Goal: Task Accomplishment & Management: Use online tool/utility

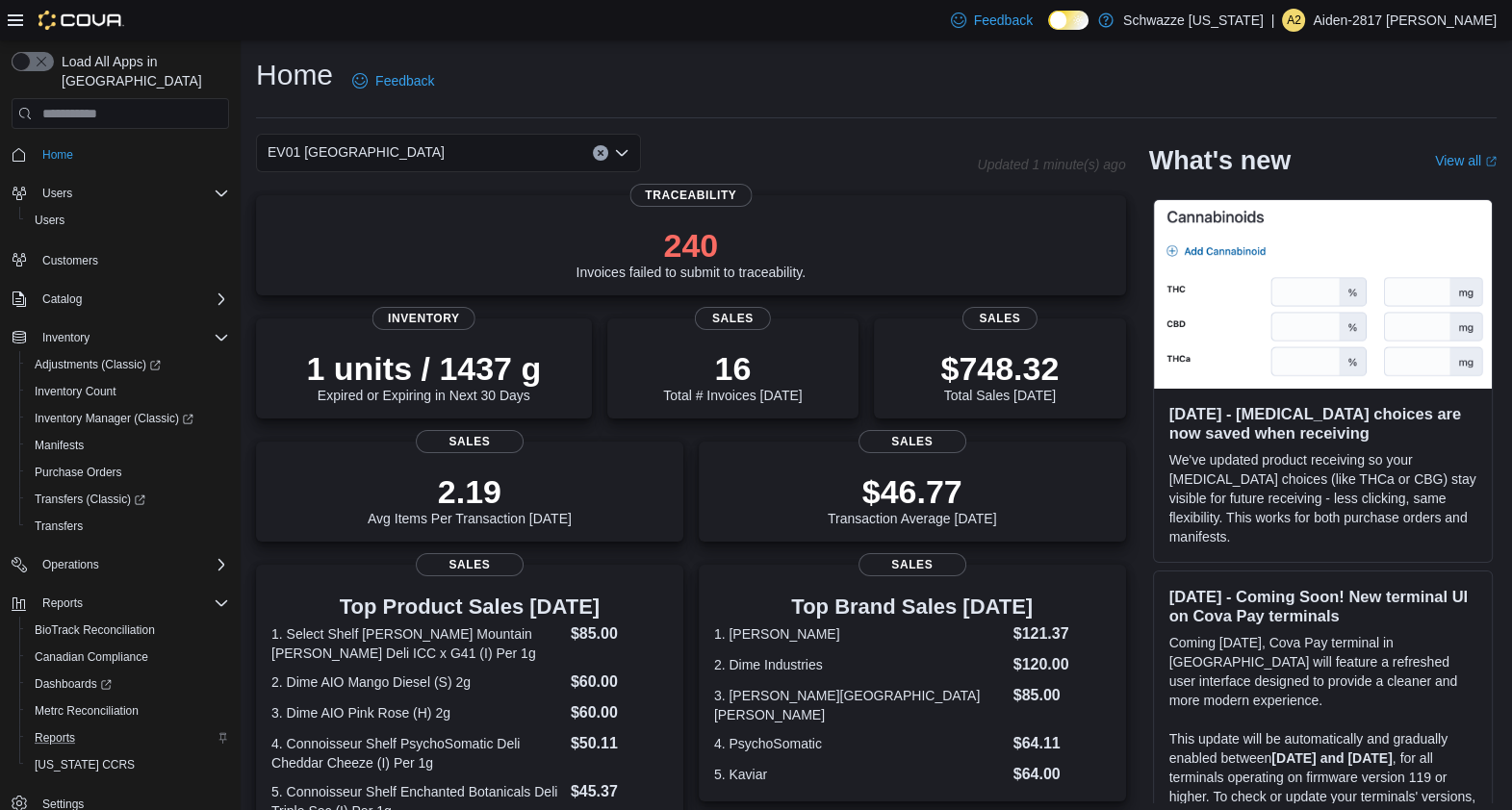
click at [103, 727] on div "Reports" at bounding box center [127, 738] width 202 height 24
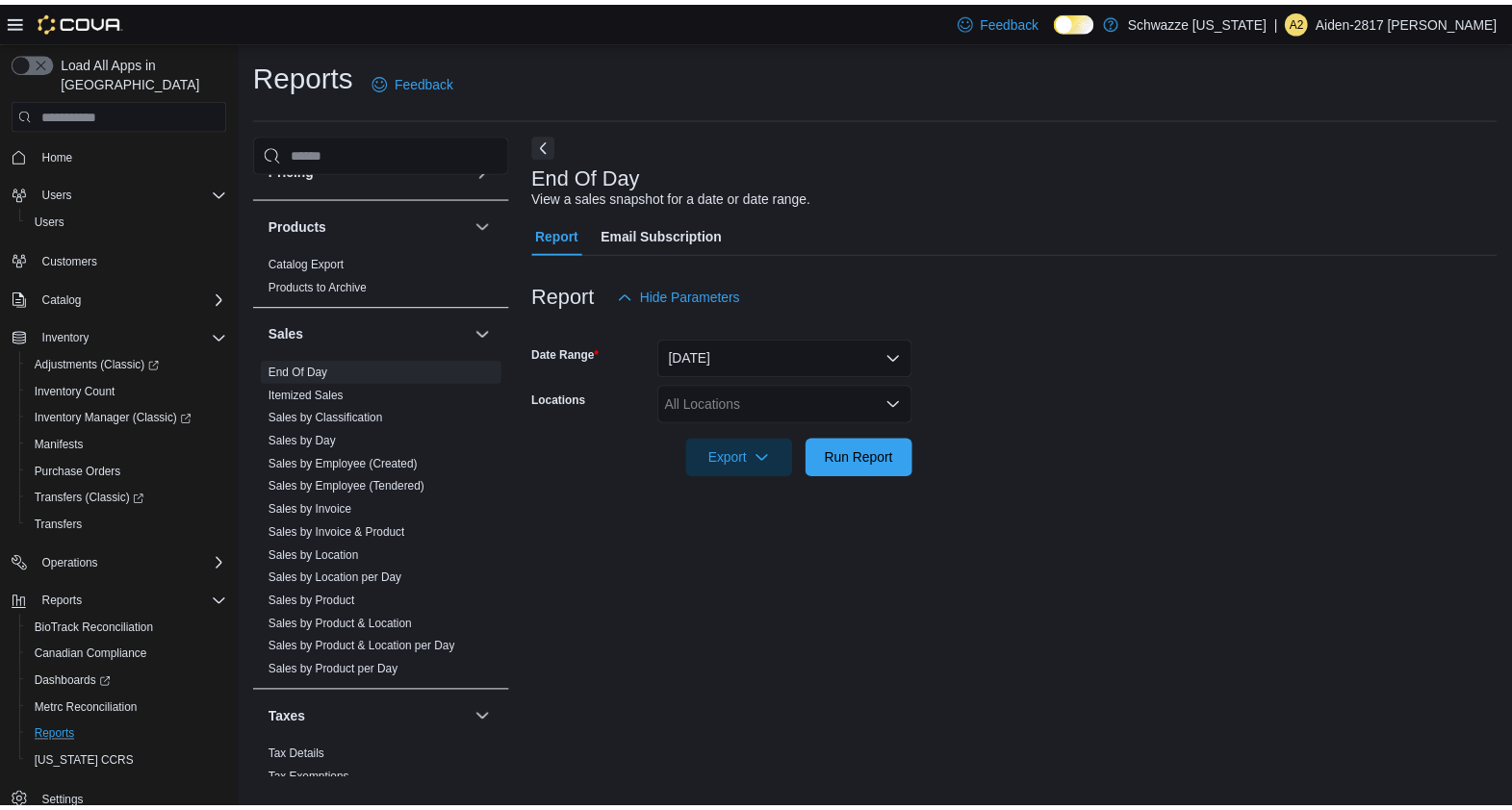
scroll to position [1175, 0]
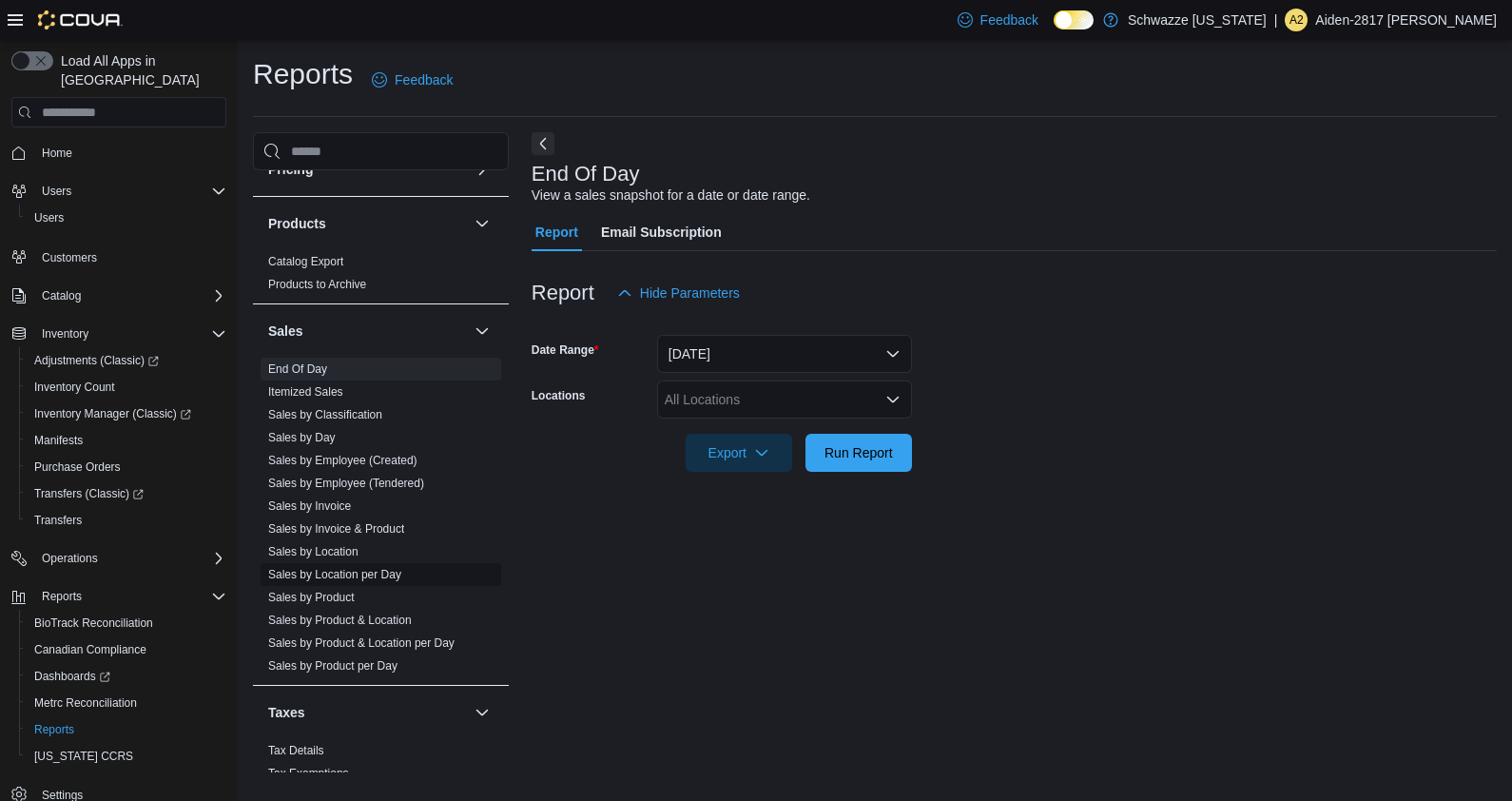
click at [385, 573] on link "Sales by Location per Day" at bounding box center [334, 575] width 133 height 14
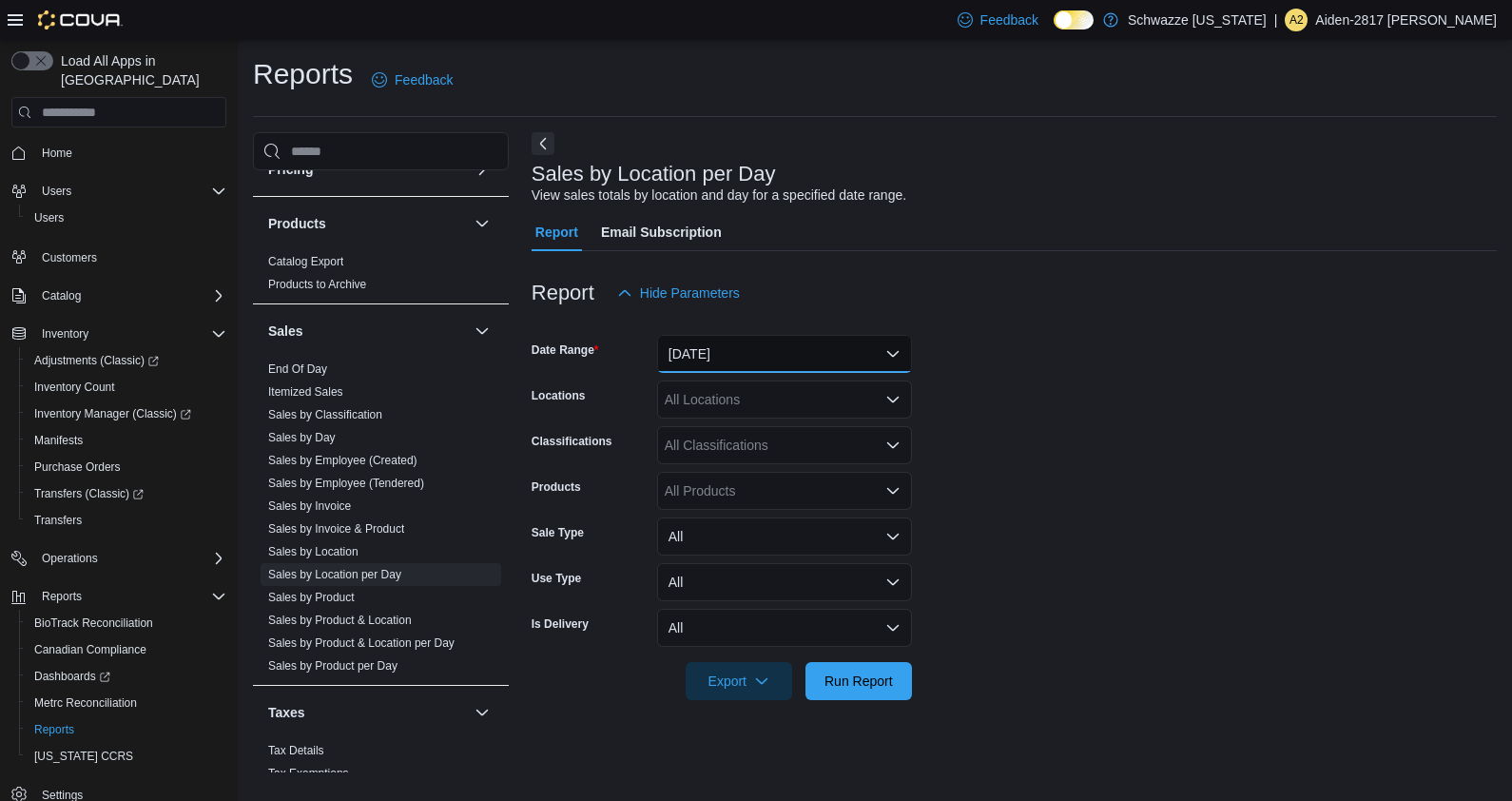
click at [761, 354] on button "[DATE]" at bounding box center [784, 353] width 255 height 38
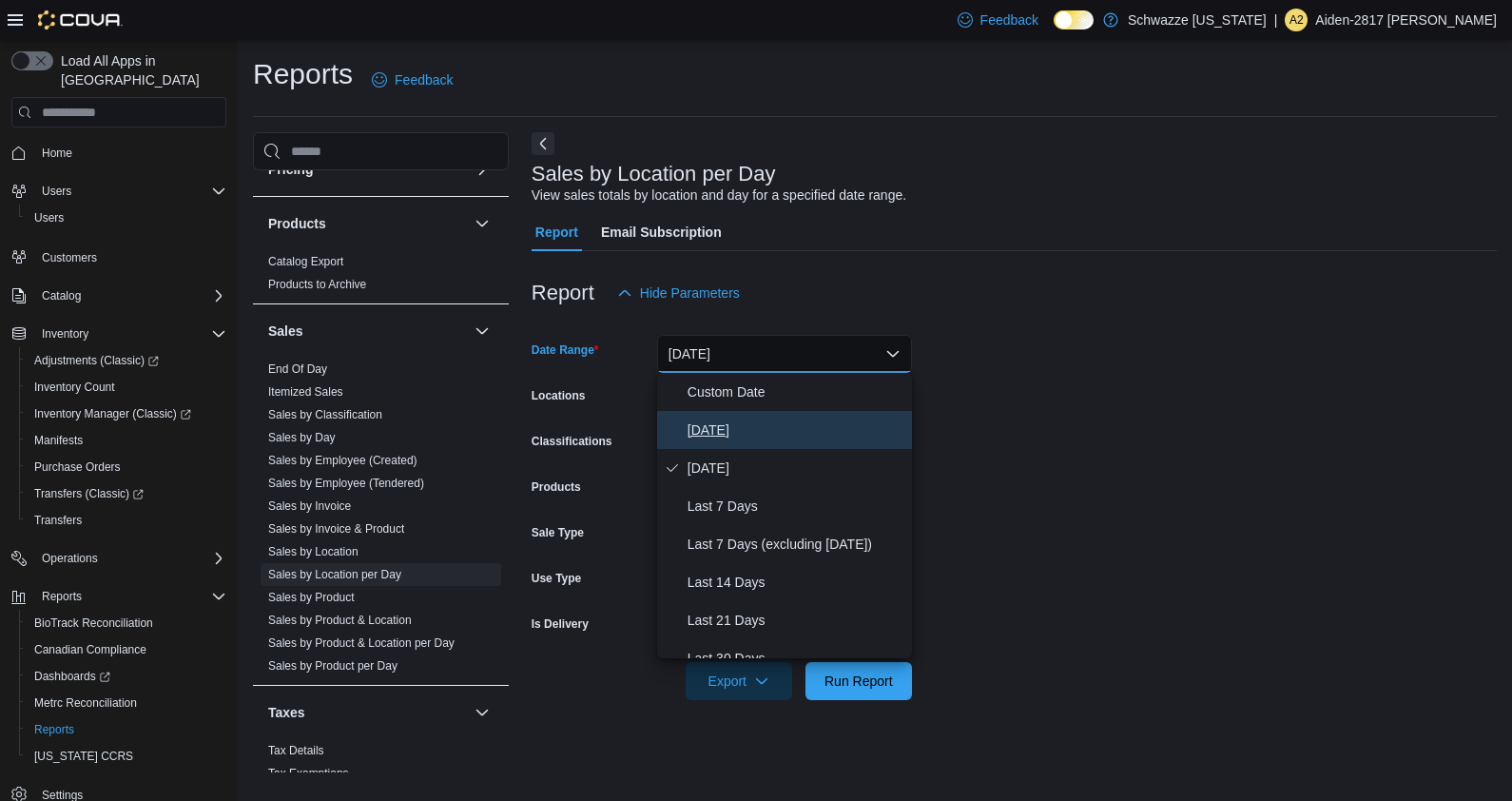
click at [765, 414] on button "[DATE]" at bounding box center [784, 430] width 255 height 38
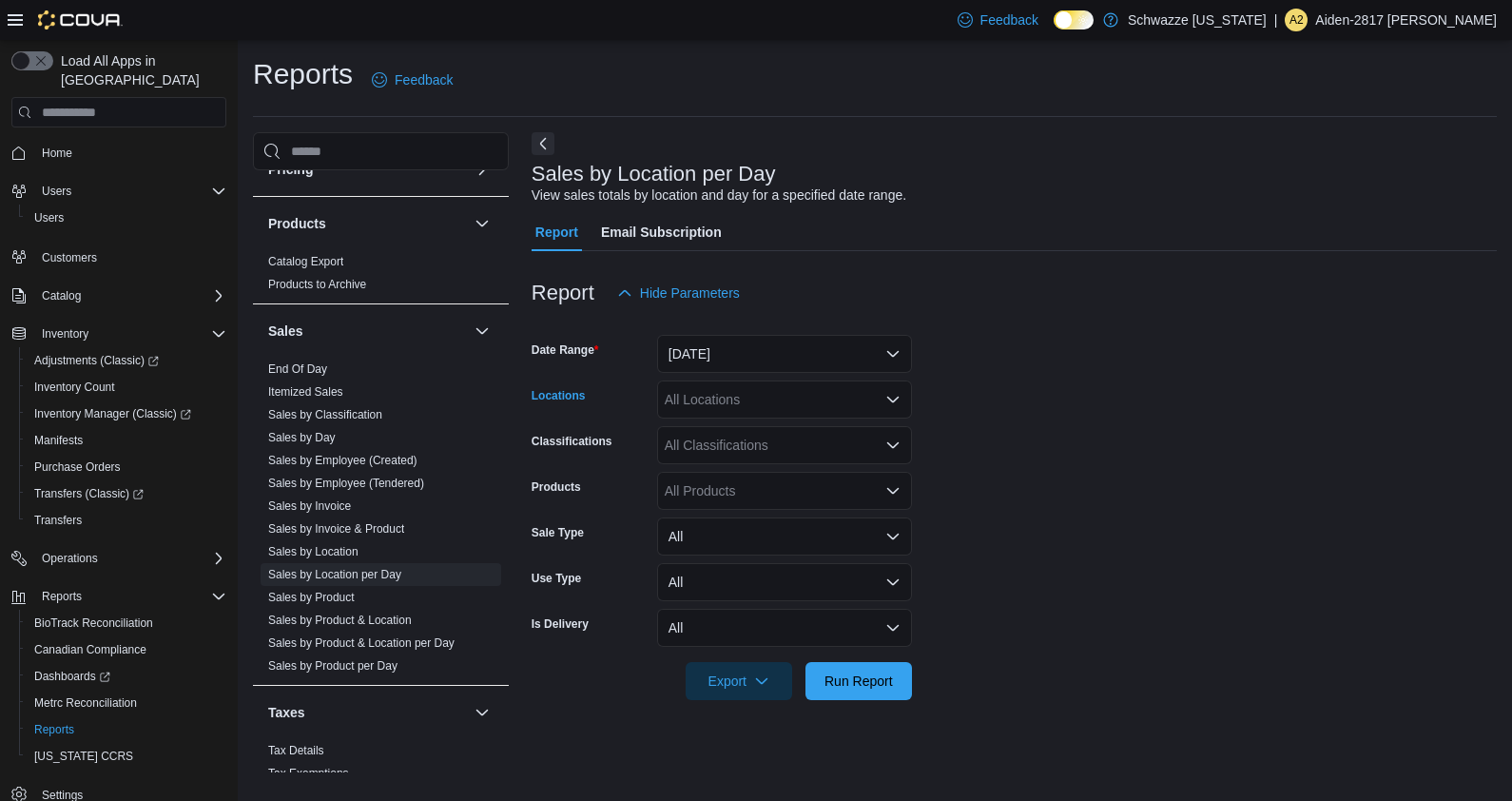
click at [785, 391] on div "All Locations" at bounding box center [784, 400] width 255 height 38
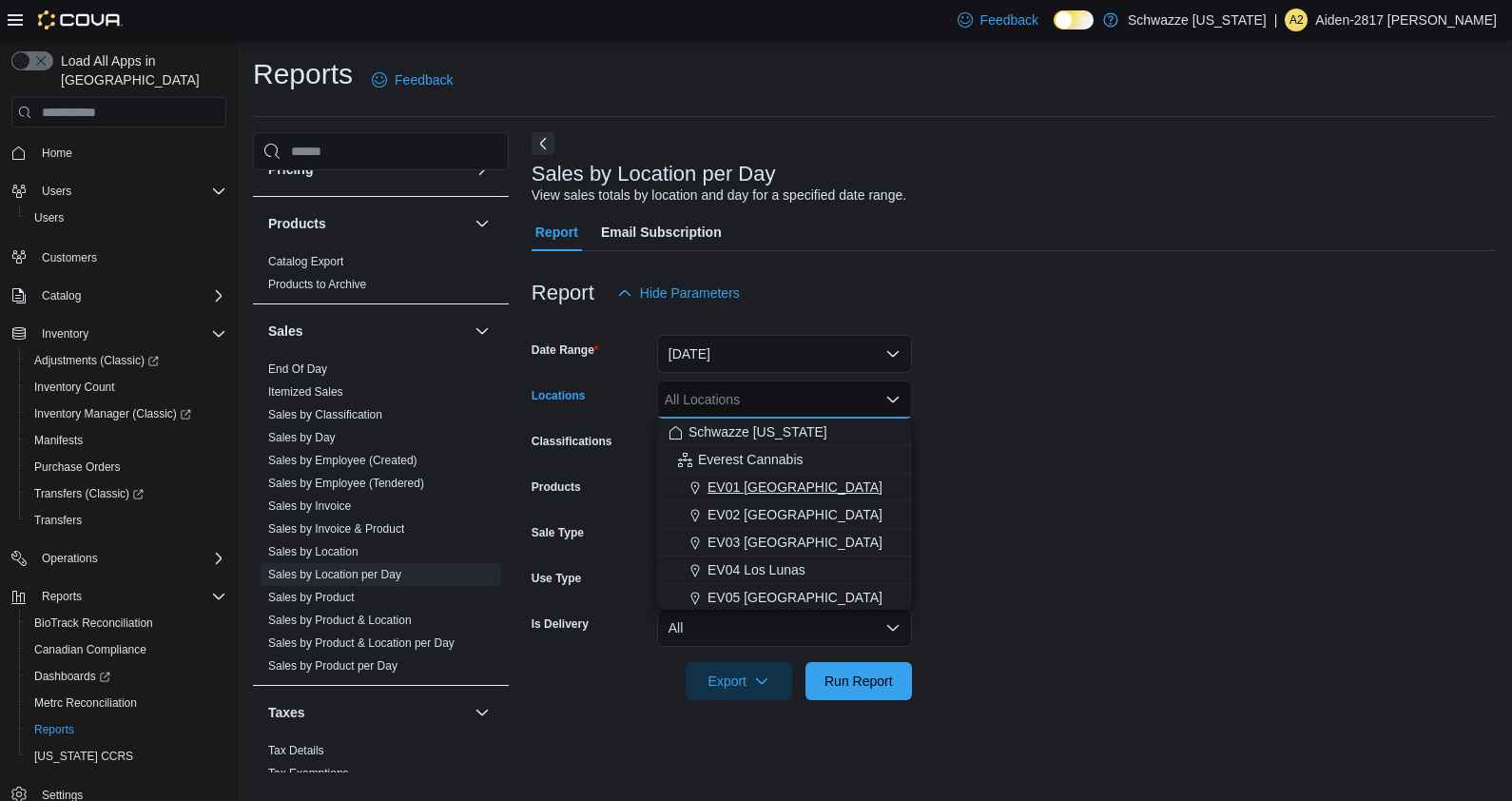
click at [813, 481] on span "EV01 [GEOGRAPHIC_DATA]" at bounding box center [795, 488] width 175 height 19
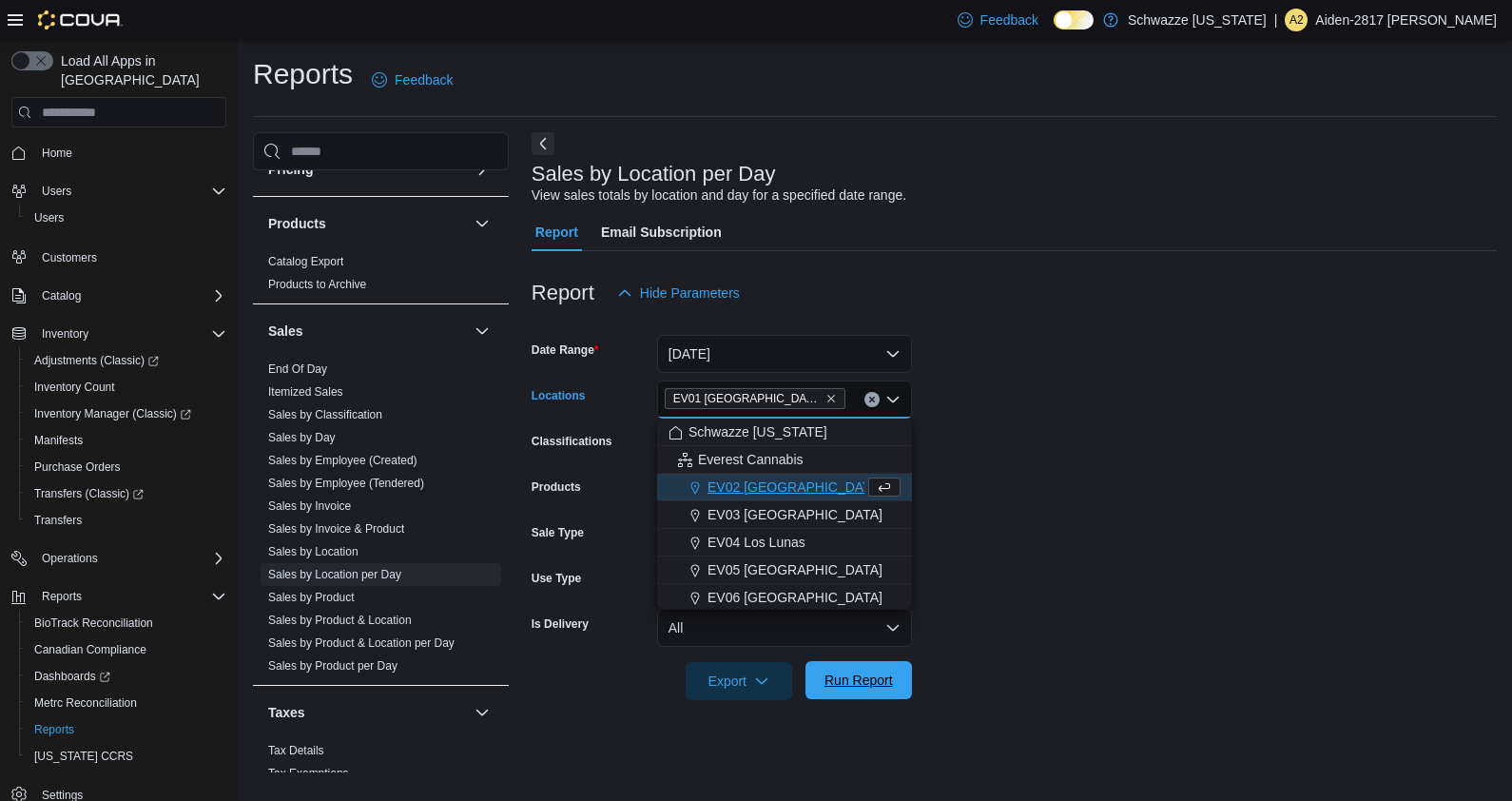
click at [859, 690] on span "Run Report" at bounding box center [859, 680] width 83 height 38
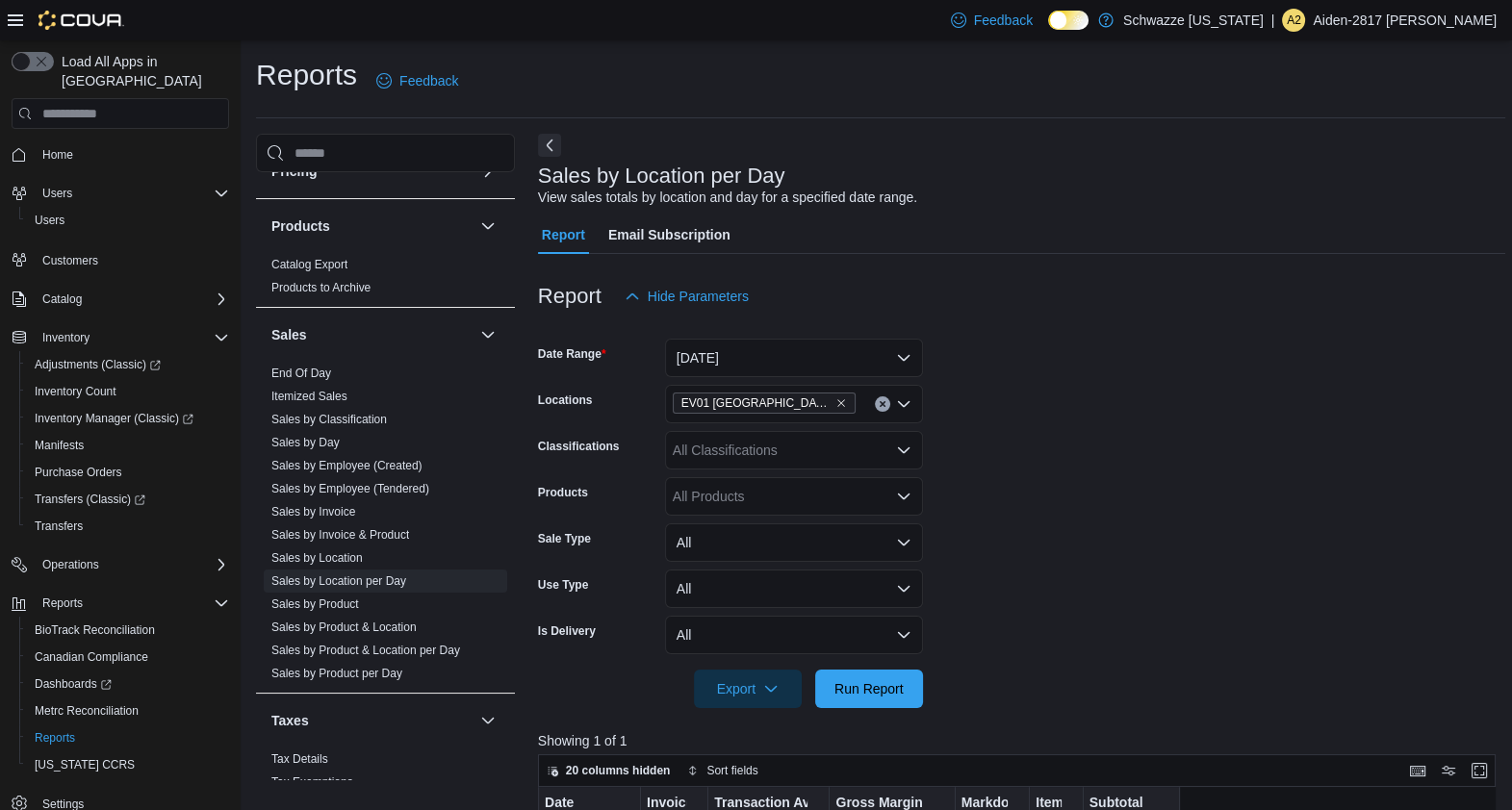
scroll to position [607, 0]
